Goal: Transaction & Acquisition: Obtain resource

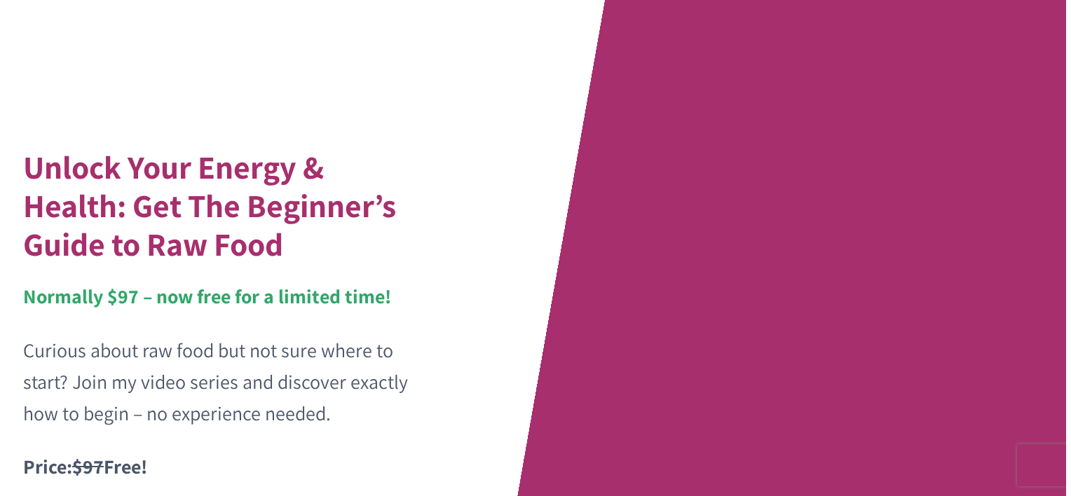
scroll to position [280, 0]
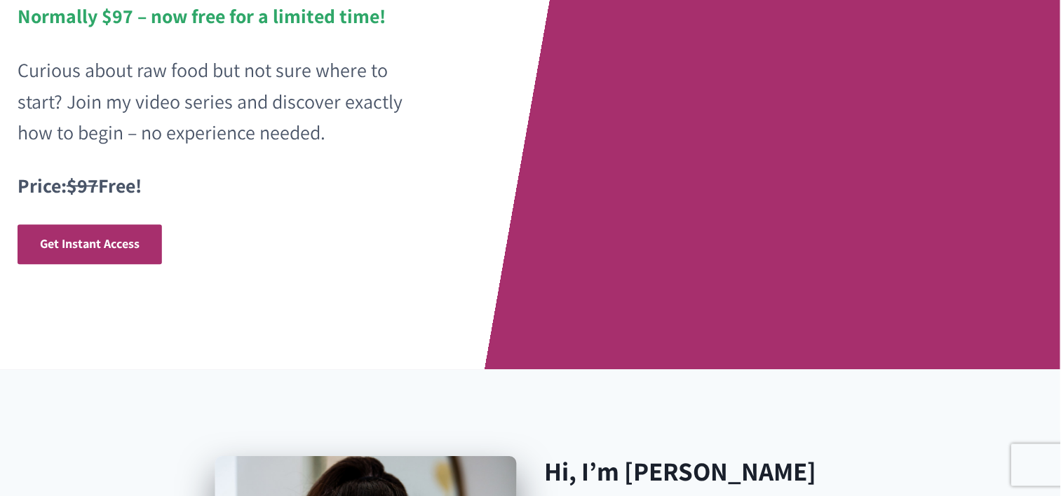
click at [90, 245] on span "Get Instant Access" at bounding box center [90, 244] width 100 height 16
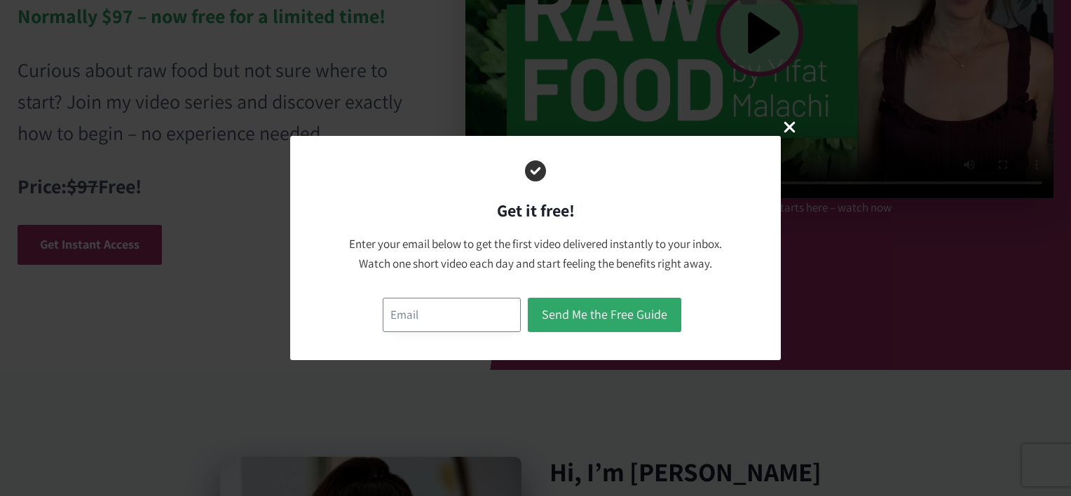
click at [445, 305] on input "email" at bounding box center [452, 315] width 138 height 34
type input "[EMAIL_ADDRESS][DOMAIN_NAME]"
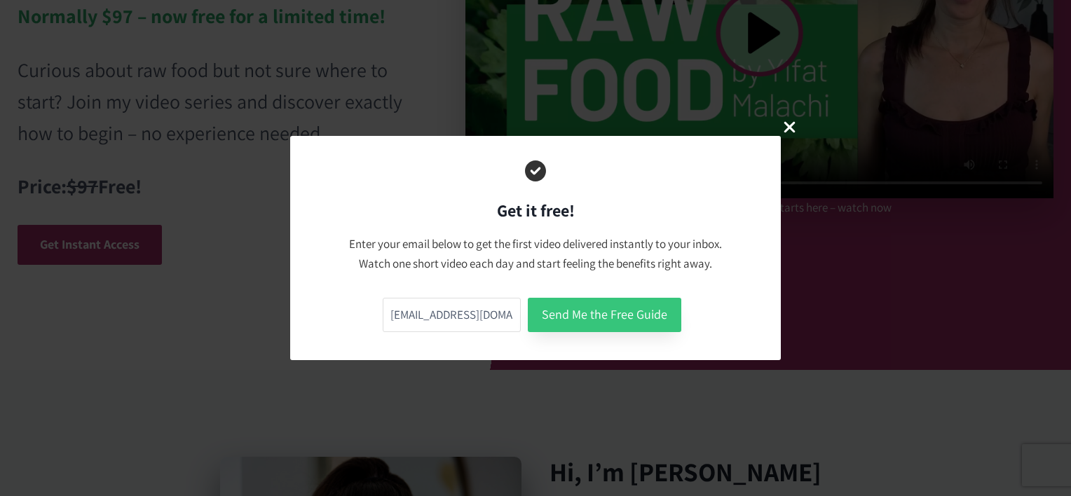
click at [601, 309] on button "Send Me the Free Guide" at bounding box center [605, 315] width 154 height 34
